Goal: Information Seeking & Learning: Learn about a topic

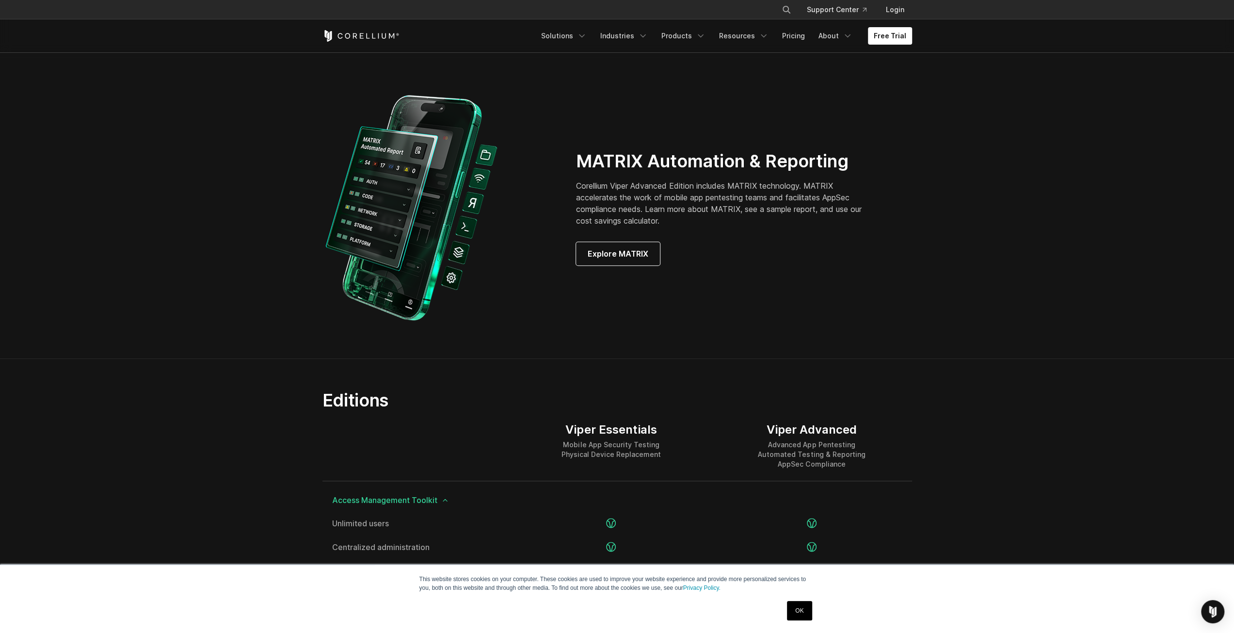
scroll to position [970, 0]
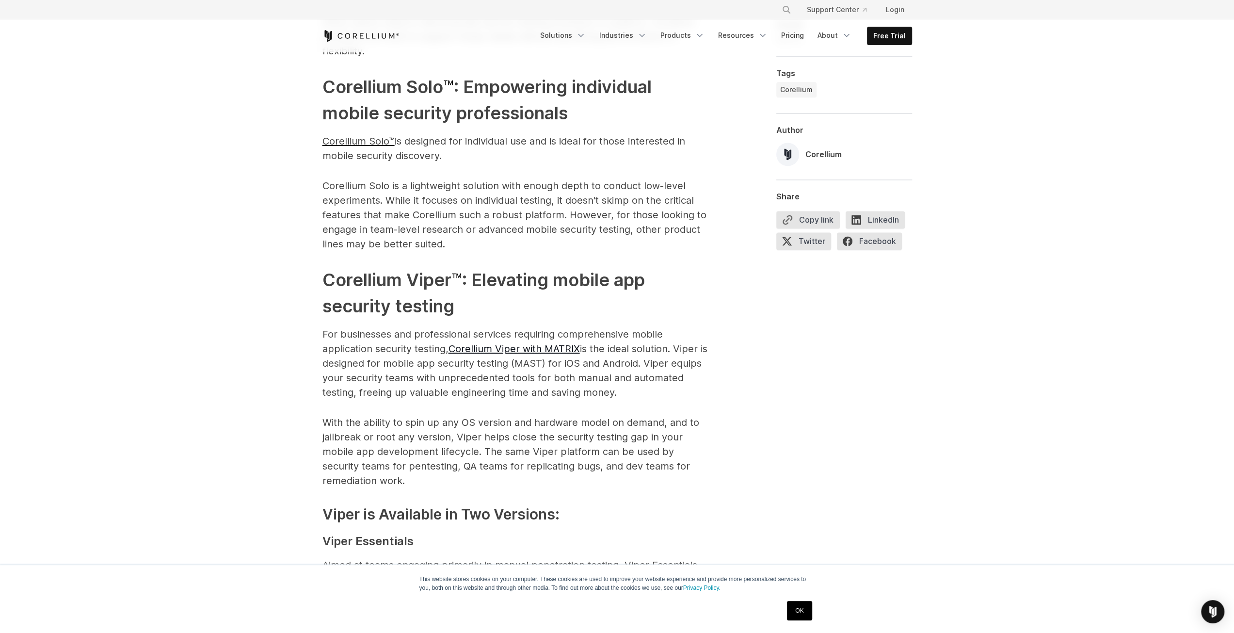
scroll to position [1358, 0]
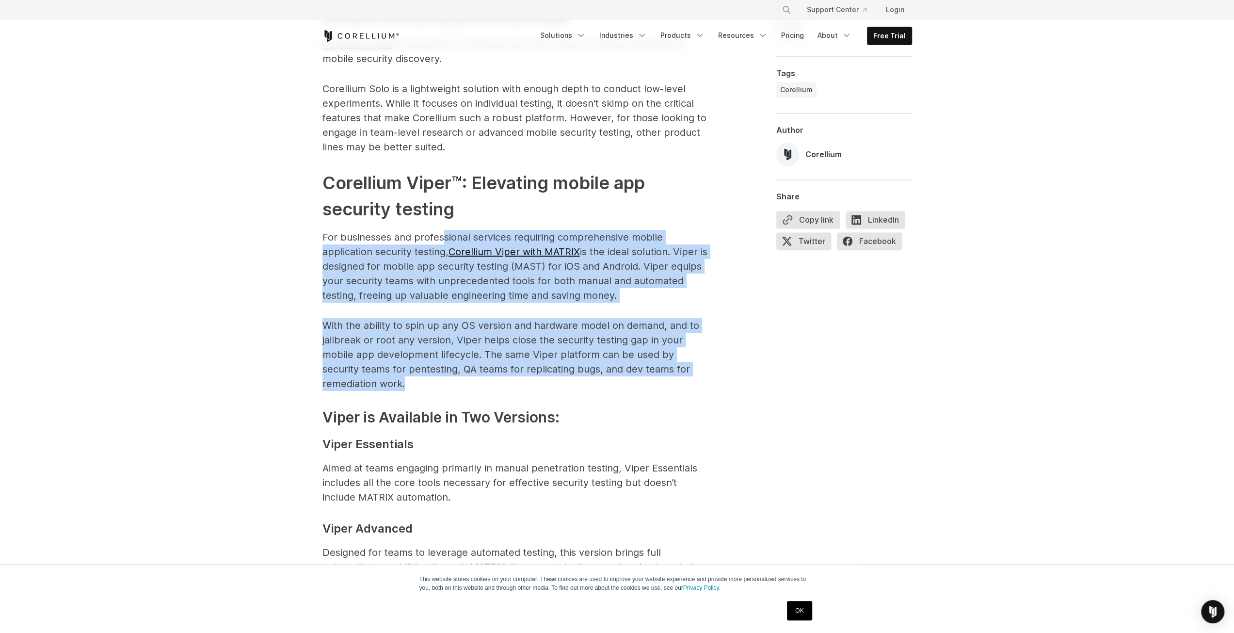
drag, startPoint x: 440, startPoint y: 229, endPoint x: 417, endPoint y: 374, distance: 146.5
click at [417, 374] on span "Corellium has been a go-to solution for mobile security researchers, developers…" at bounding box center [517, 257] width 388 height 1918
click at [422, 358] on p "With the ability to spin up any OS version and hardware model on demand, and to…" at bounding box center [517, 354] width 388 height 73
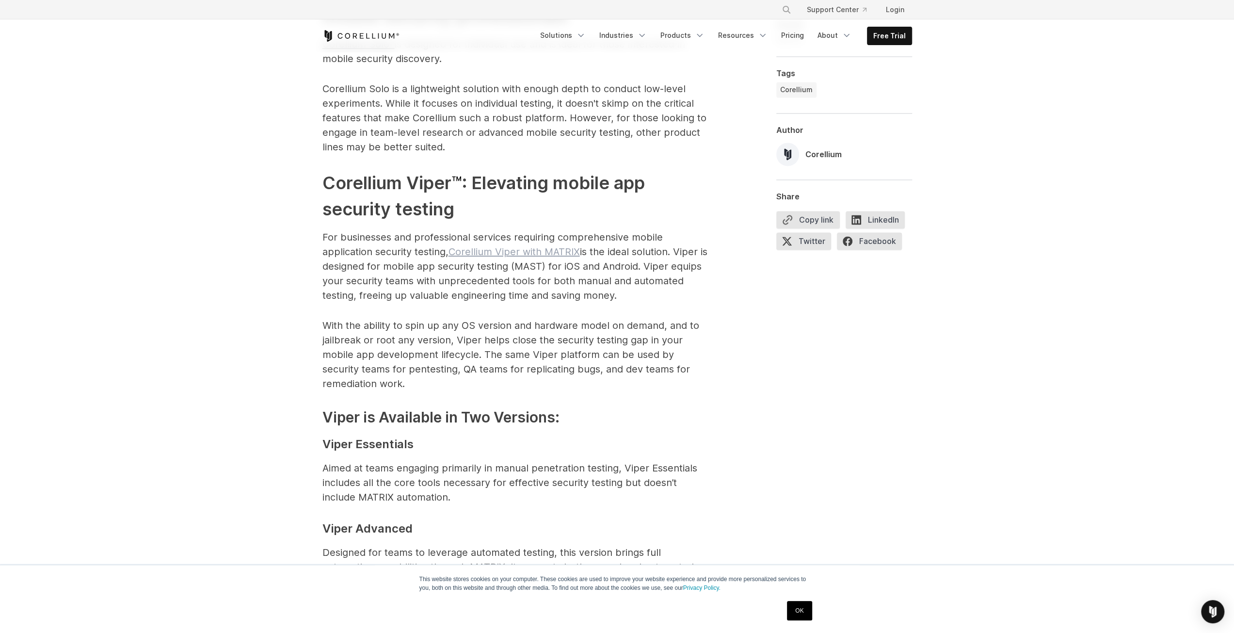
click at [510, 246] on link "Corellium Viper with MATRIX" at bounding box center [514, 252] width 131 height 12
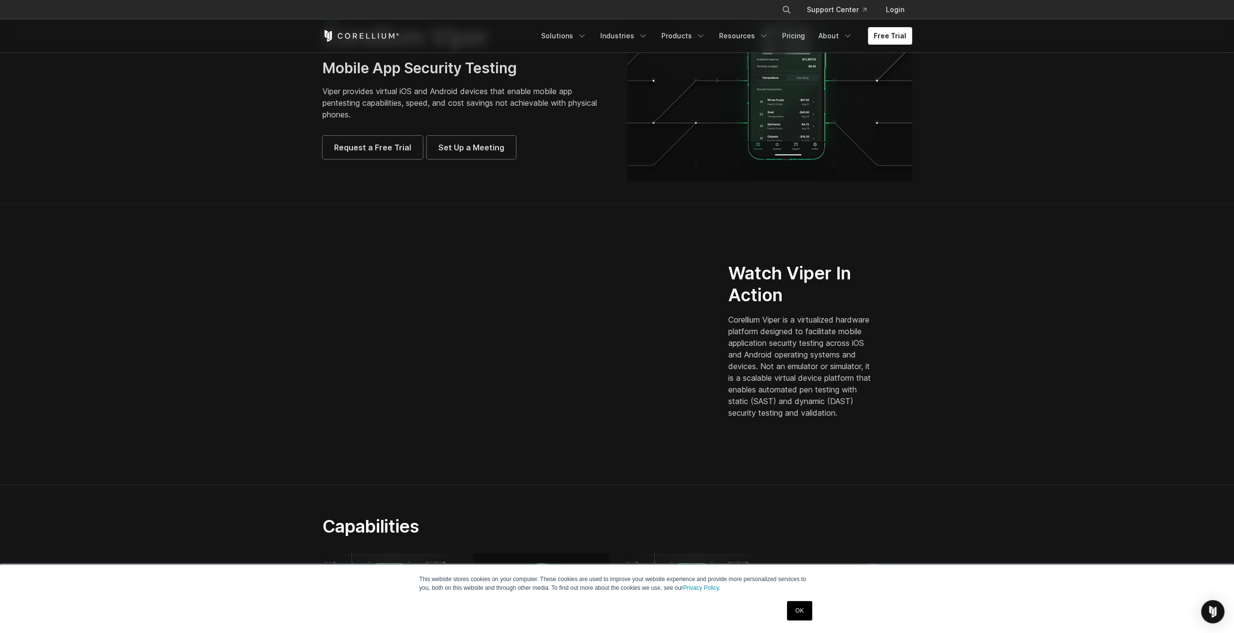
scroll to position [97, 0]
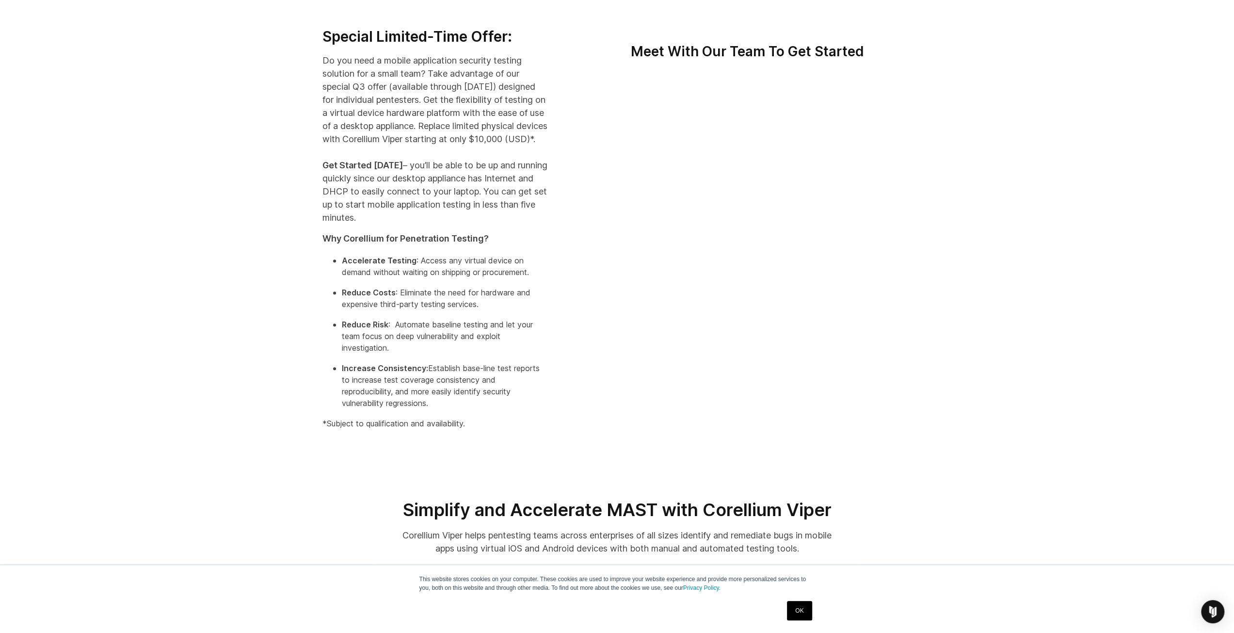
scroll to position [194, 0]
